Goal: Information Seeking & Learning: Learn about a topic

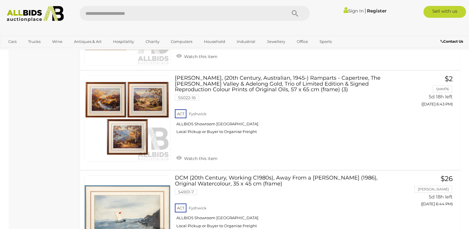
scroll to position [4851, 0]
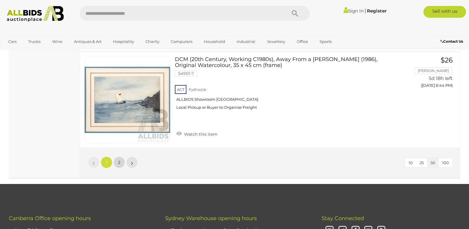
click at [116, 156] on link "2" at bounding box center [119, 162] width 12 height 12
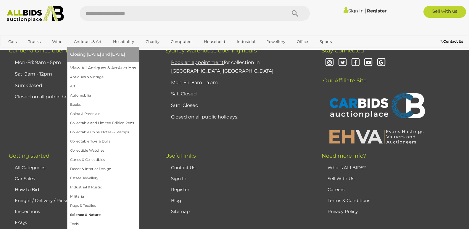
scroll to position [3474, 0]
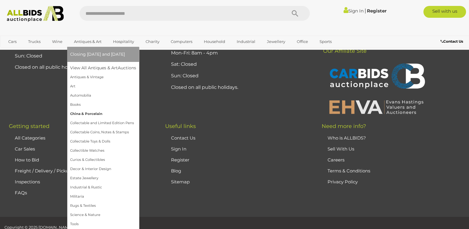
click at [94, 114] on link "China & Porcelain" at bounding box center [103, 113] width 66 height 9
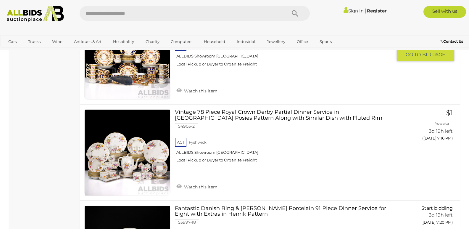
scroll to position [799, 0]
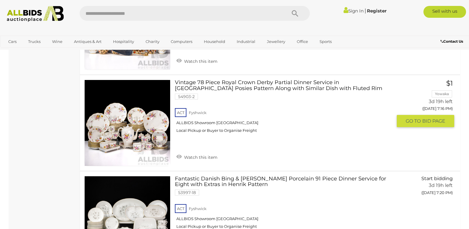
click at [107, 125] on link at bounding box center [127, 123] width 86 height 86
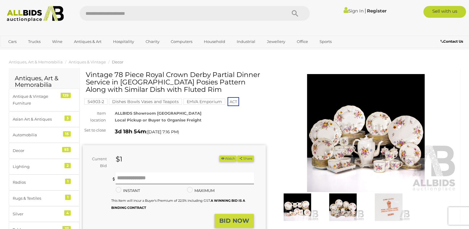
scroll to position [30, 0]
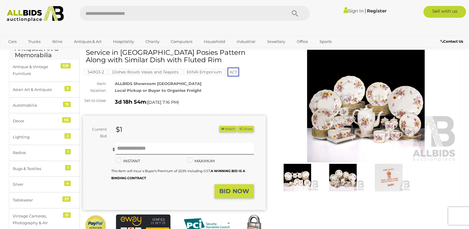
click at [360, 112] on img at bounding box center [365, 103] width 183 height 118
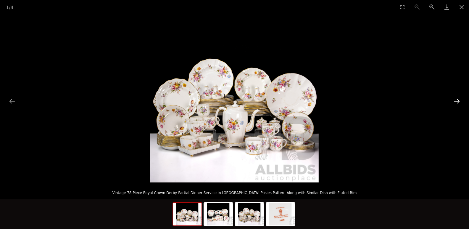
click at [458, 101] on button "Next slide" at bounding box center [456, 101] width 12 height 12
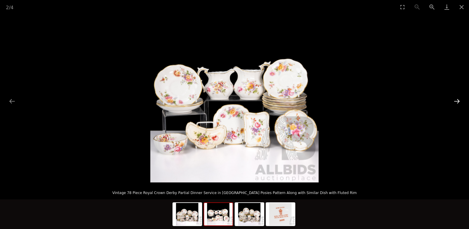
click at [457, 101] on button "Next slide" at bounding box center [456, 101] width 12 height 12
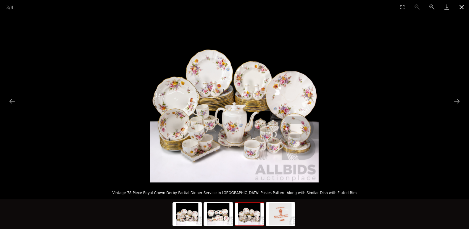
click at [461, 5] on button "Close gallery" at bounding box center [461, 7] width 15 height 14
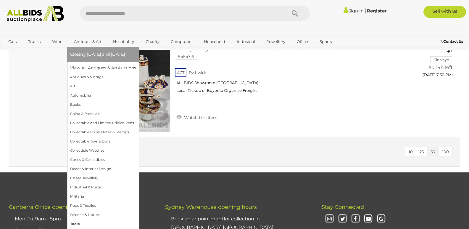
scroll to position [1342, 0]
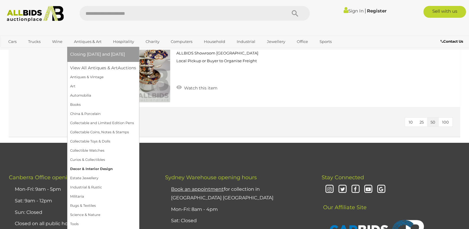
click at [98, 170] on link "Decor & Interior Design" at bounding box center [103, 168] width 66 height 9
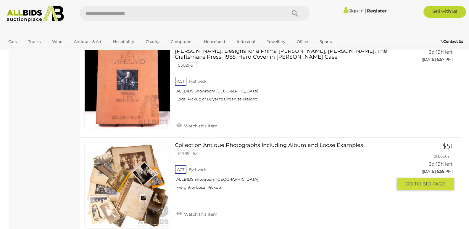
scroll to position [2810, 0]
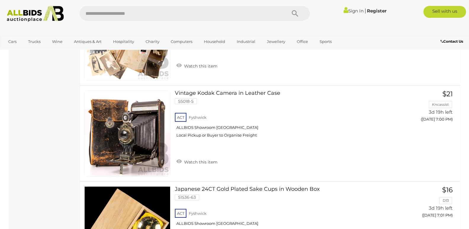
click at [113, 14] on input "text" at bounding box center [180, 13] width 201 height 15
type input "******"
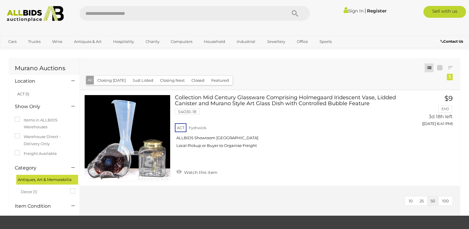
click at [116, 13] on input "text" at bounding box center [180, 13] width 201 height 15
type input "*******"
